Goal: Check status: Check status

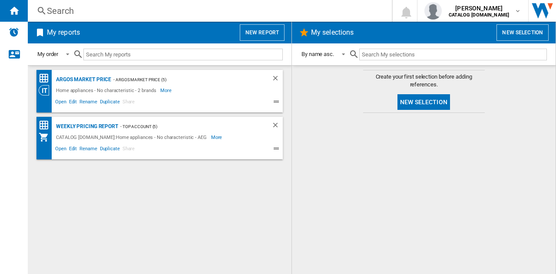
click at [69, 13] on div "Search" at bounding box center [208, 11] width 322 height 12
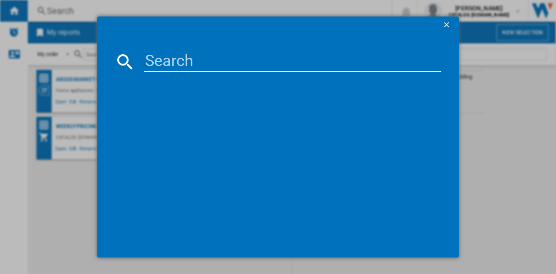
paste input "TO84IB00FB"
type input "TO84IB00FB"
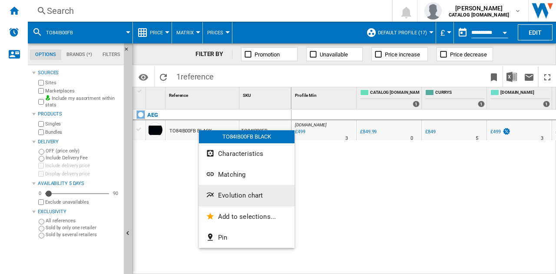
click at [235, 196] on span "Evolution chart" at bounding box center [240, 196] width 45 height 8
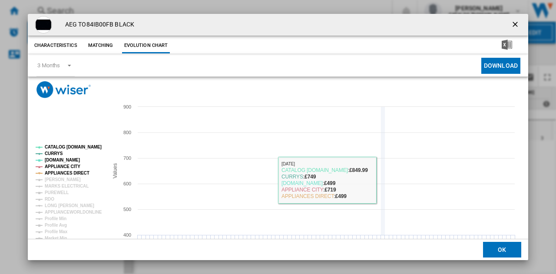
scroll to position [33, 0]
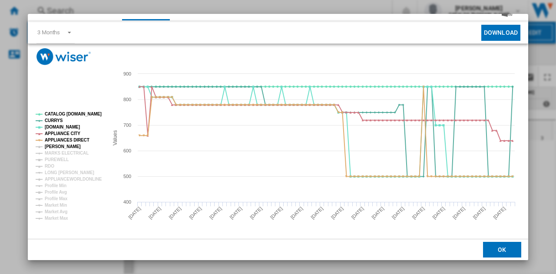
click at [65, 146] on tspan "[PERSON_NAME]" at bounding box center [63, 146] width 36 height 5
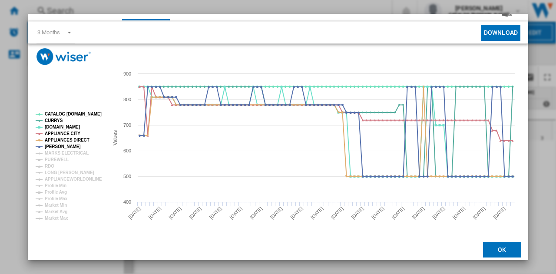
click at [65, 146] on tspan "[PERSON_NAME]" at bounding box center [63, 146] width 36 height 5
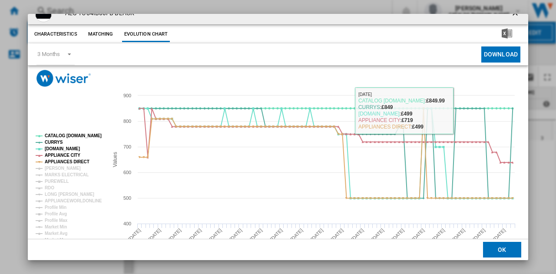
scroll to position [0, 0]
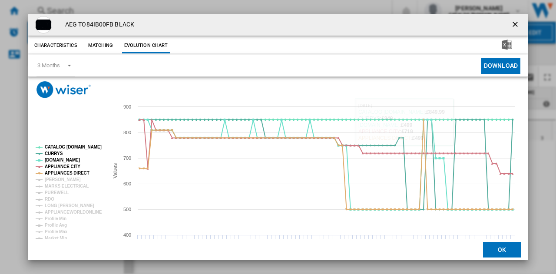
click at [511, 21] on ng-md-icon "getI18NText('BUTTONS.CLOSE_DIALOG')" at bounding box center [516, 25] width 10 height 10
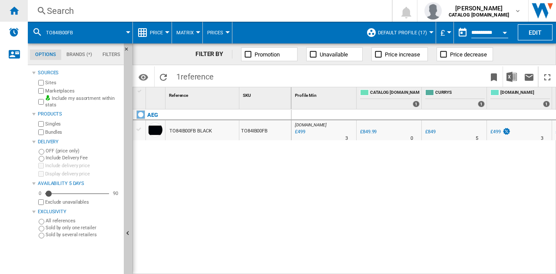
click at [14, 15] on ng-md-icon "Home" at bounding box center [14, 10] width 10 height 10
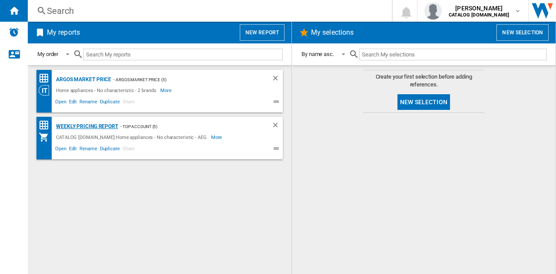
click at [87, 126] on div "Weekly Pricing report" at bounding box center [86, 126] width 64 height 11
